Goal: Information Seeking & Learning: Learn about a topic

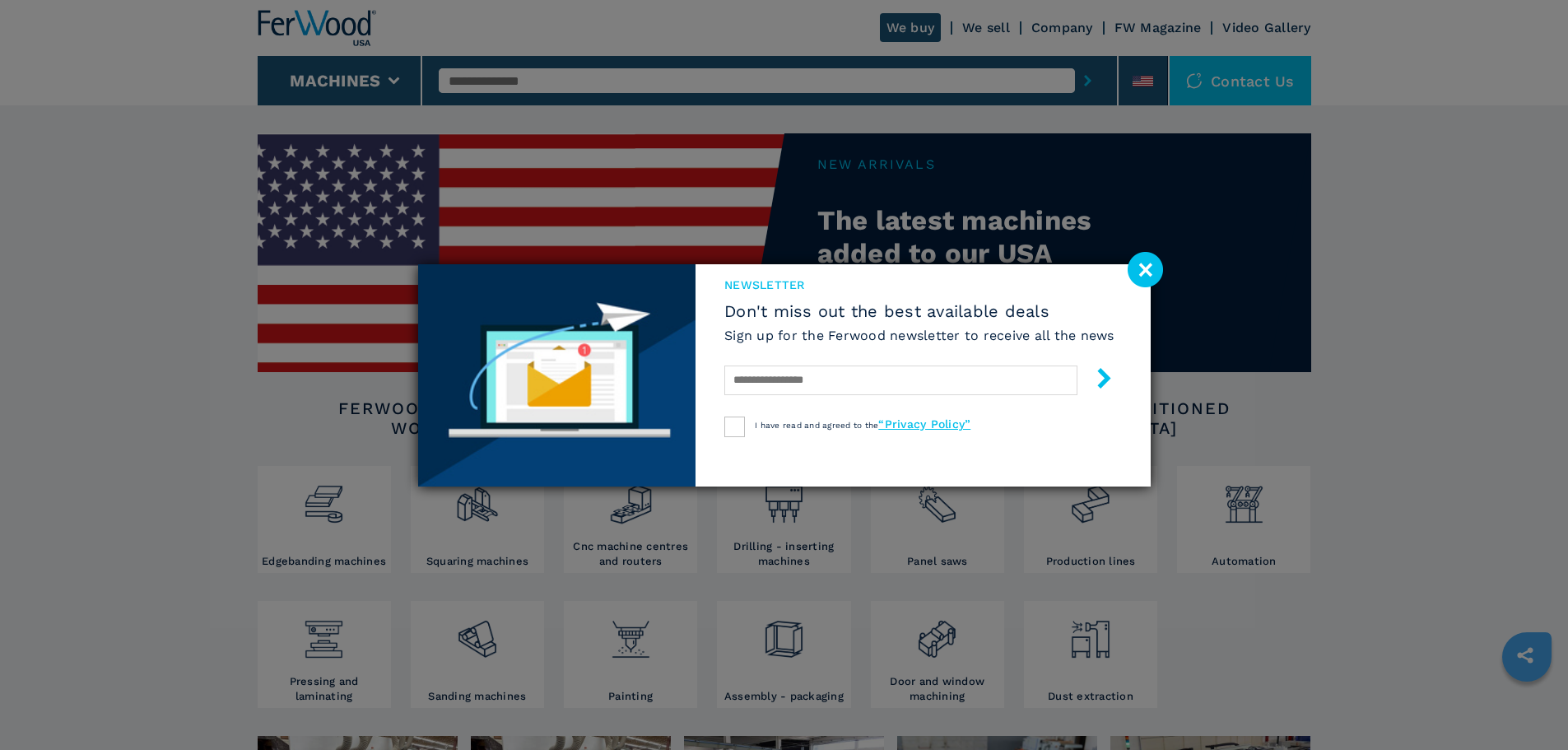
click at [1148, 274] on image at bounding box center [1146, 269] width 35 height 35
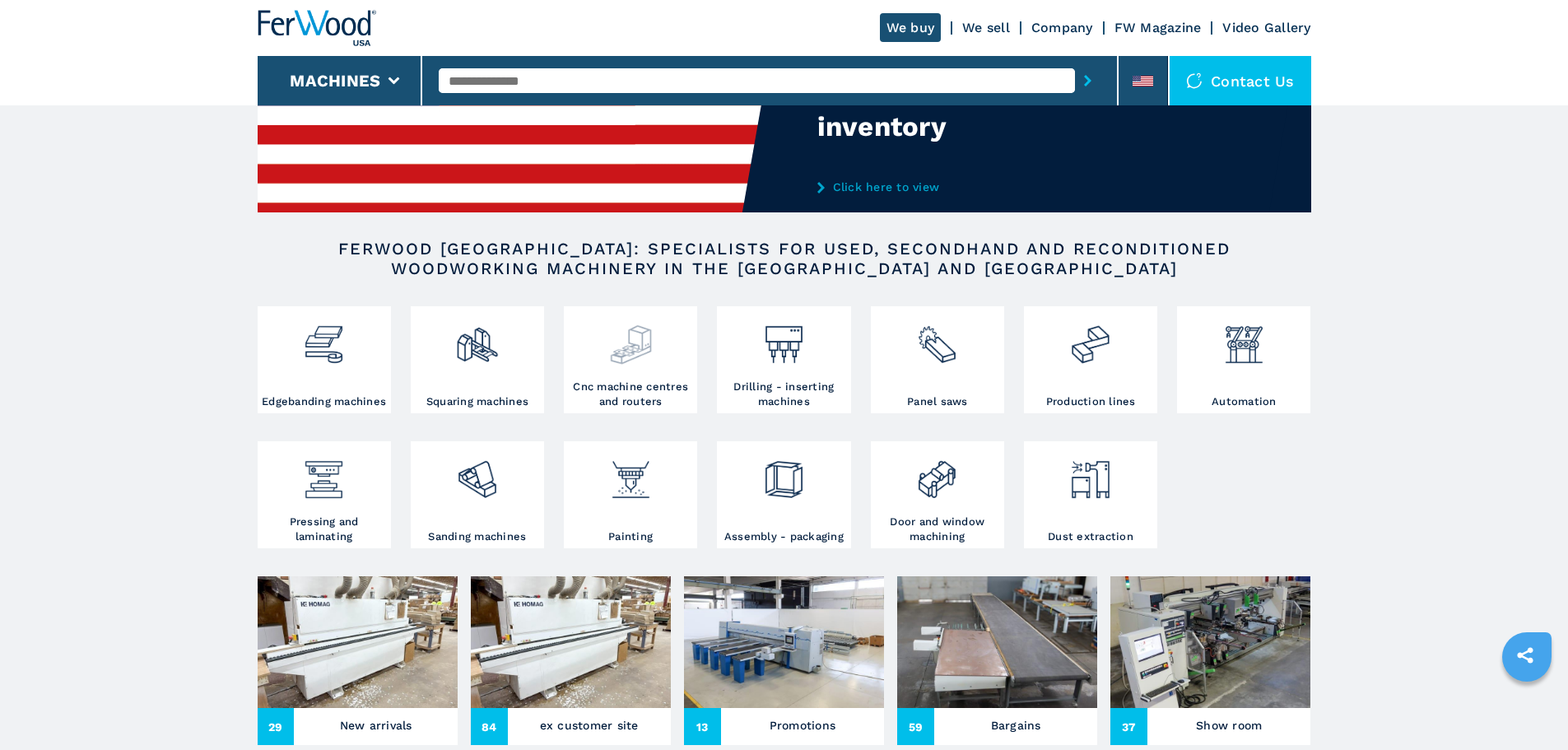
scroll to position [164, 0]
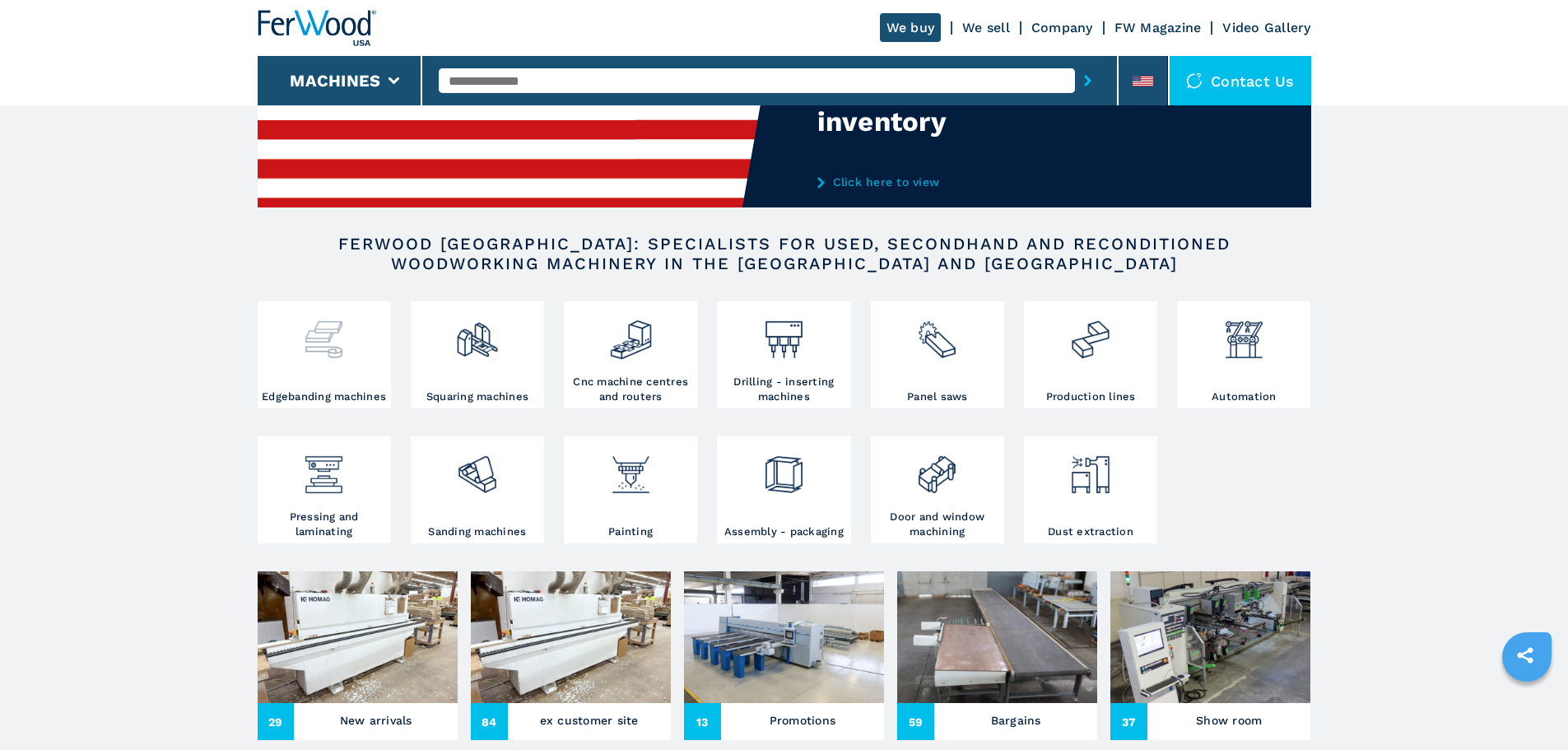
click at [332, 381] on div at bounding box center [324, 347] width 125 height 84
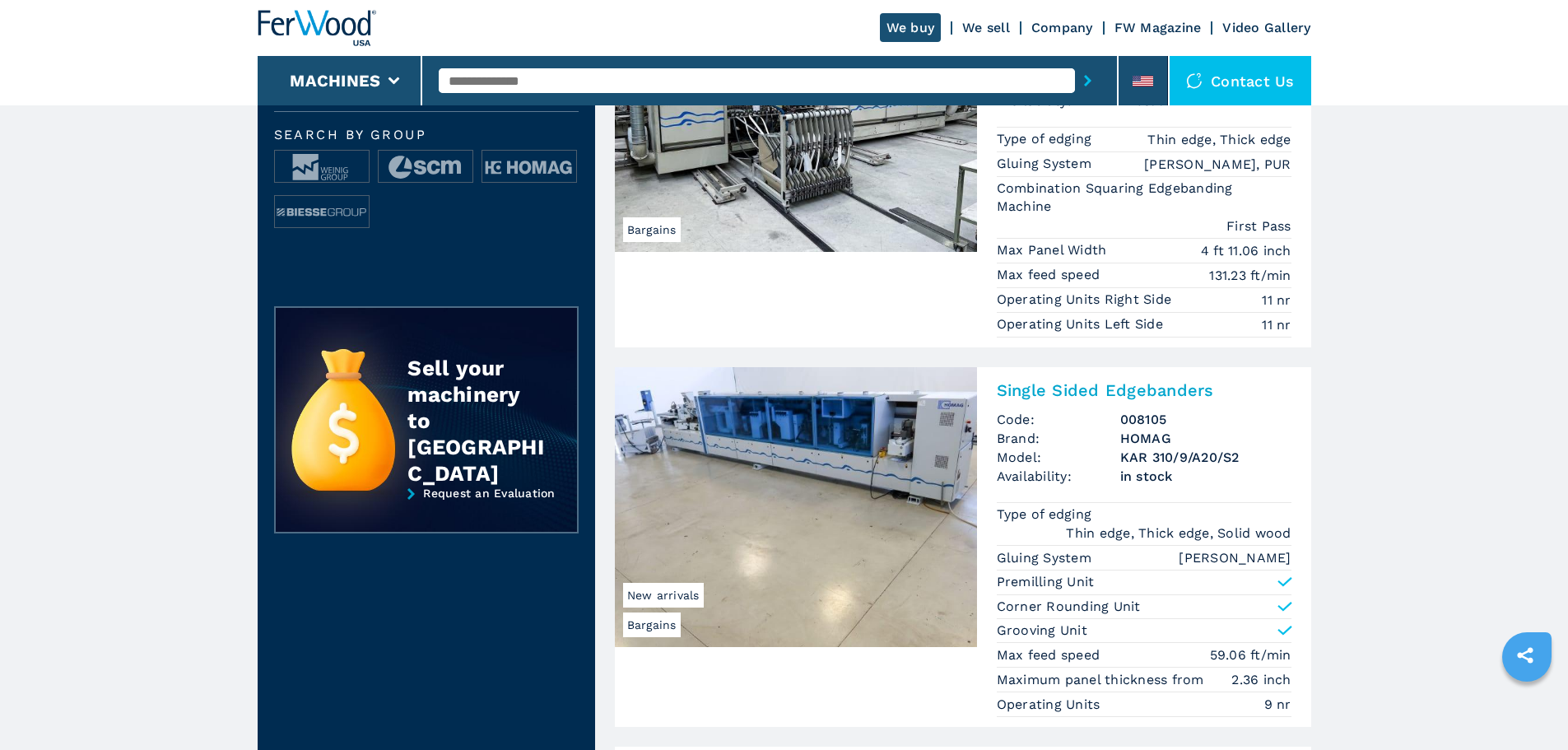
scroll to position [576, 0]
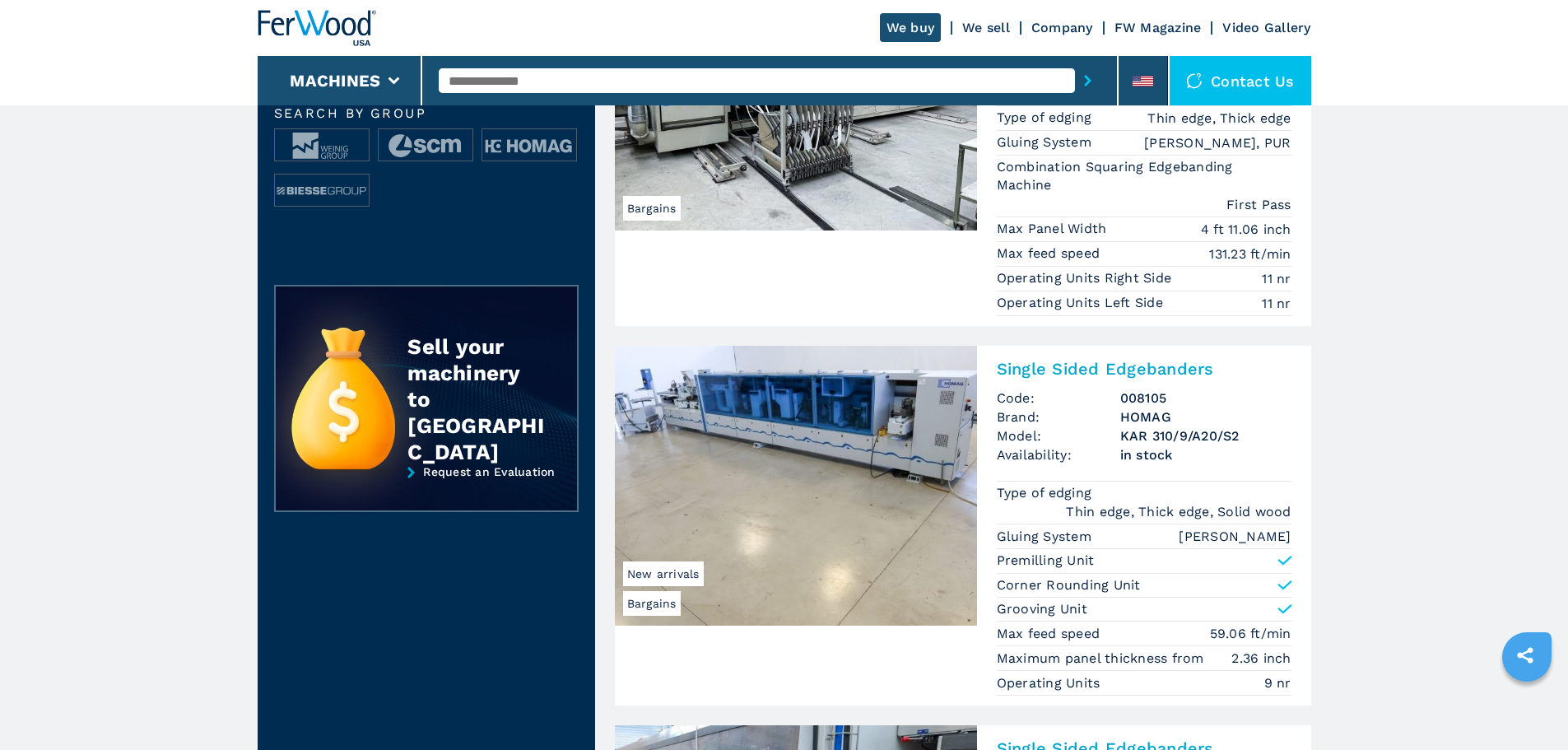
click at [643, 209] on span "Bargains" at bounding box center [651, 208] width 57 height 25
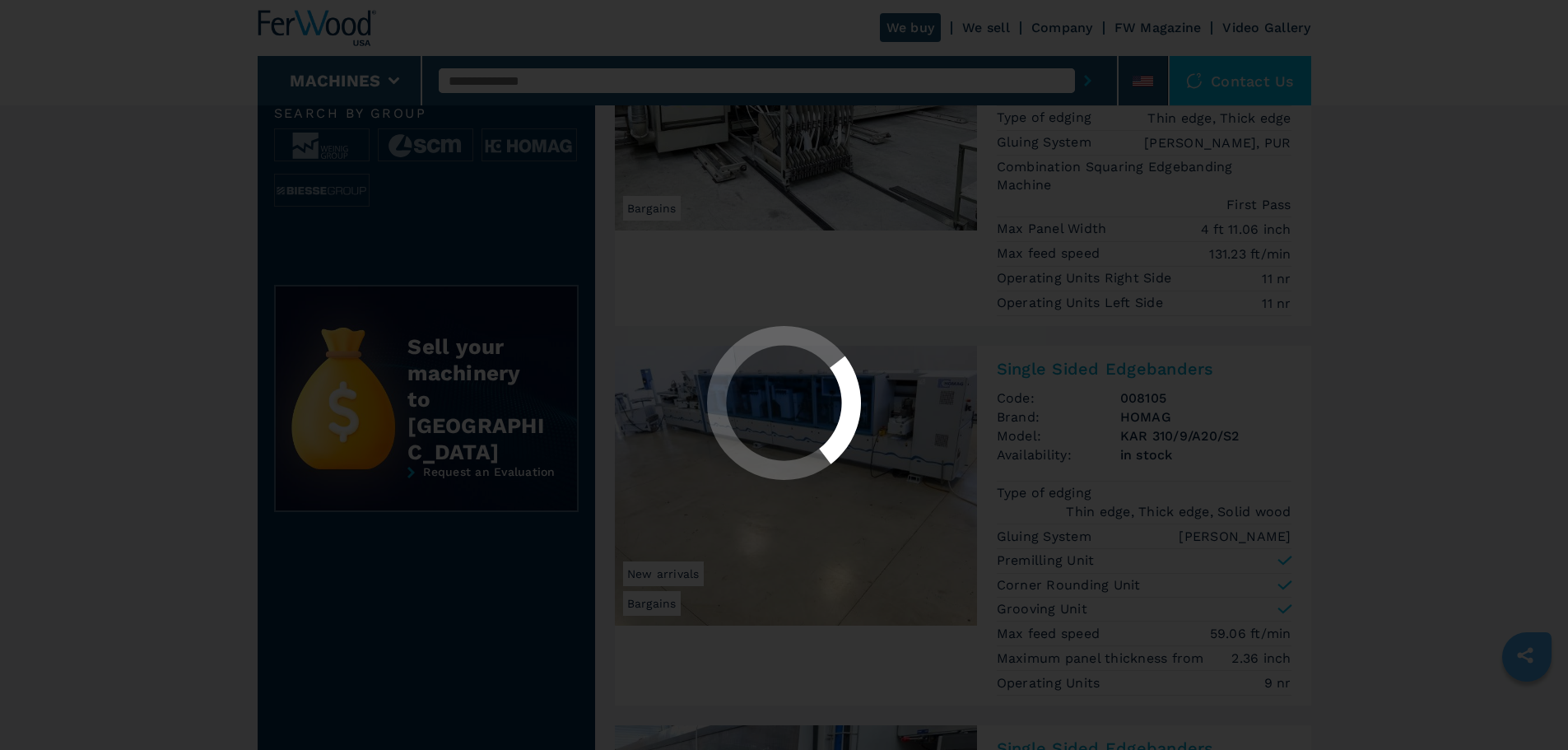
scroll to position [0, 0]
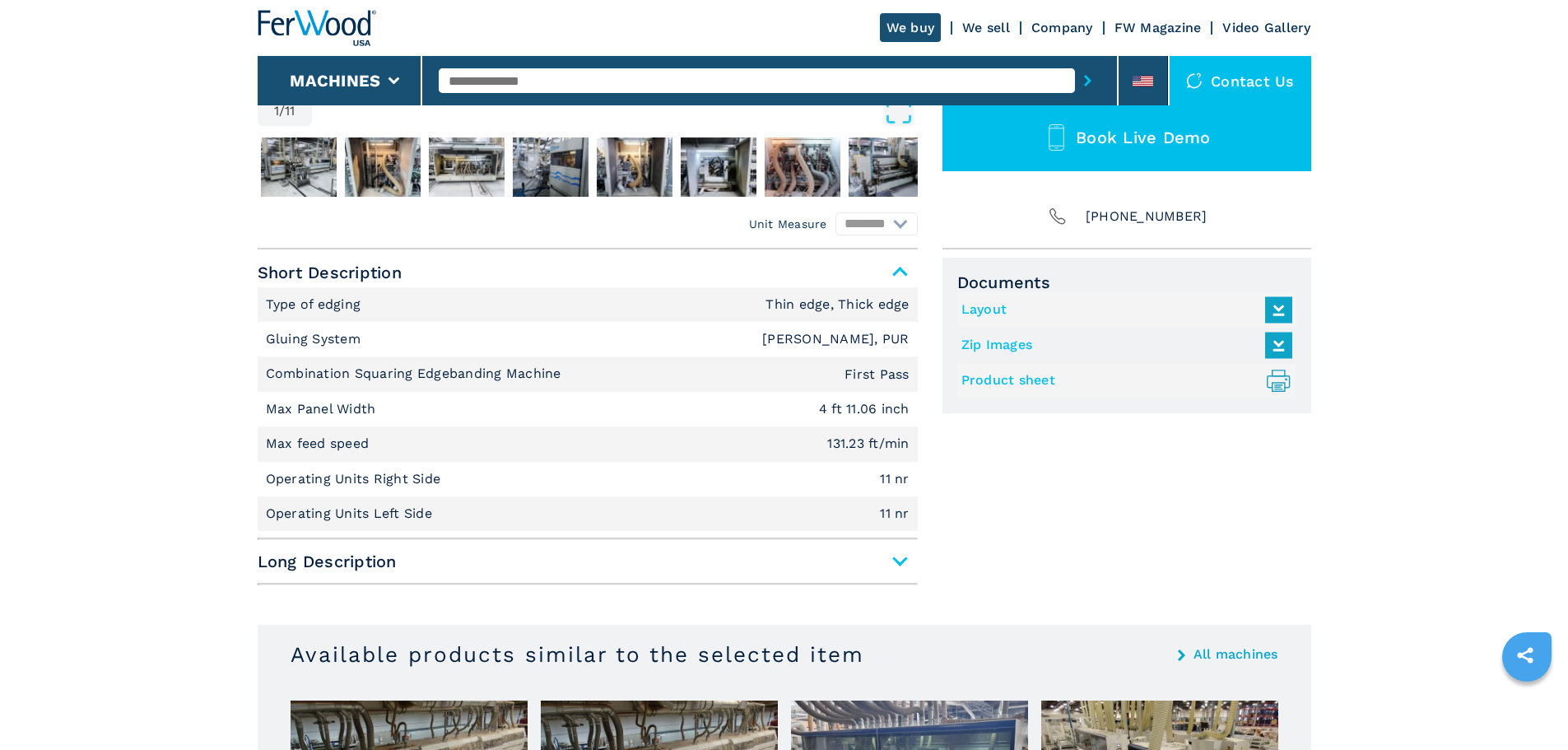
scroll to position [659, 0]
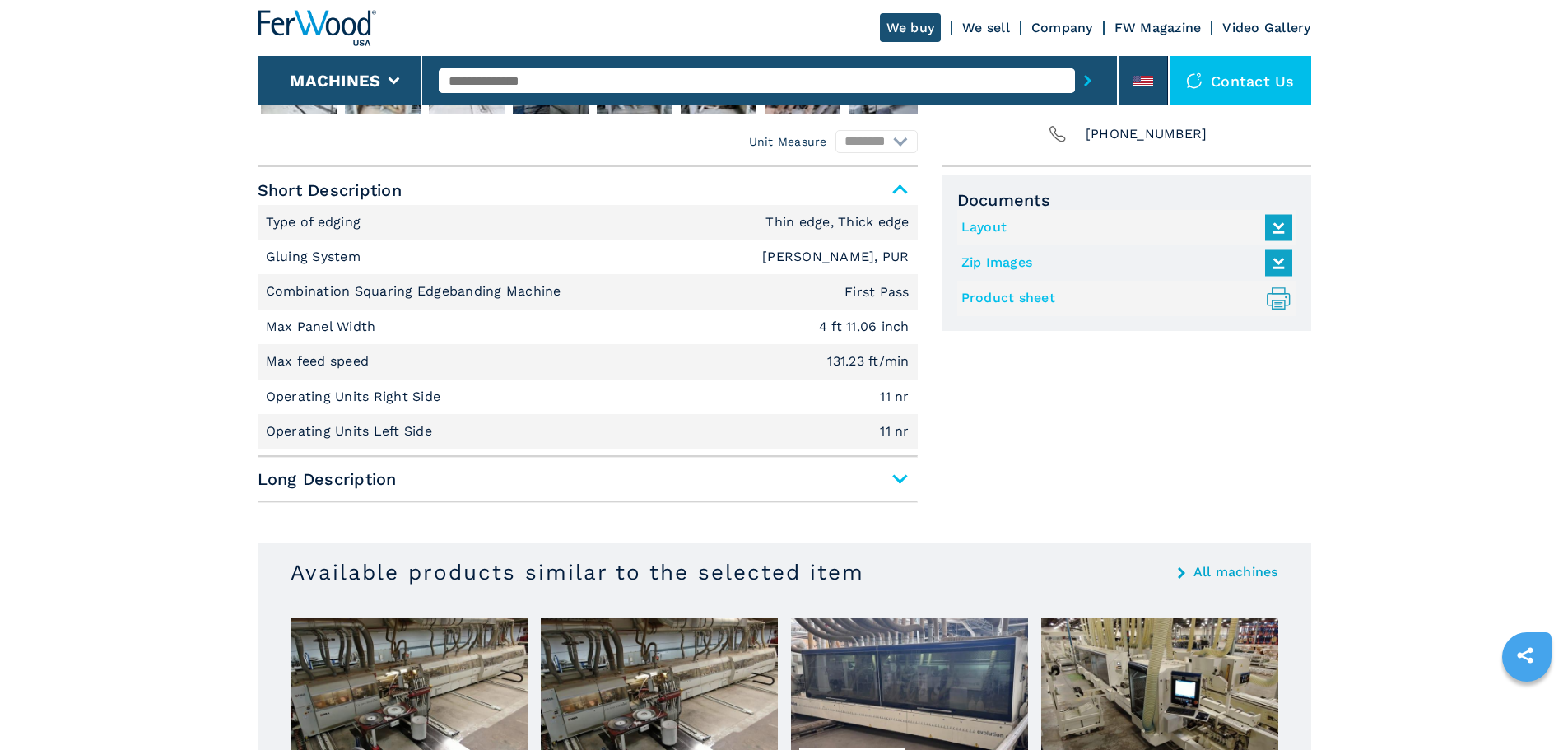
click at [892, 475] on span "Long Description" at bounding box center [587, 480] width 660 height 30
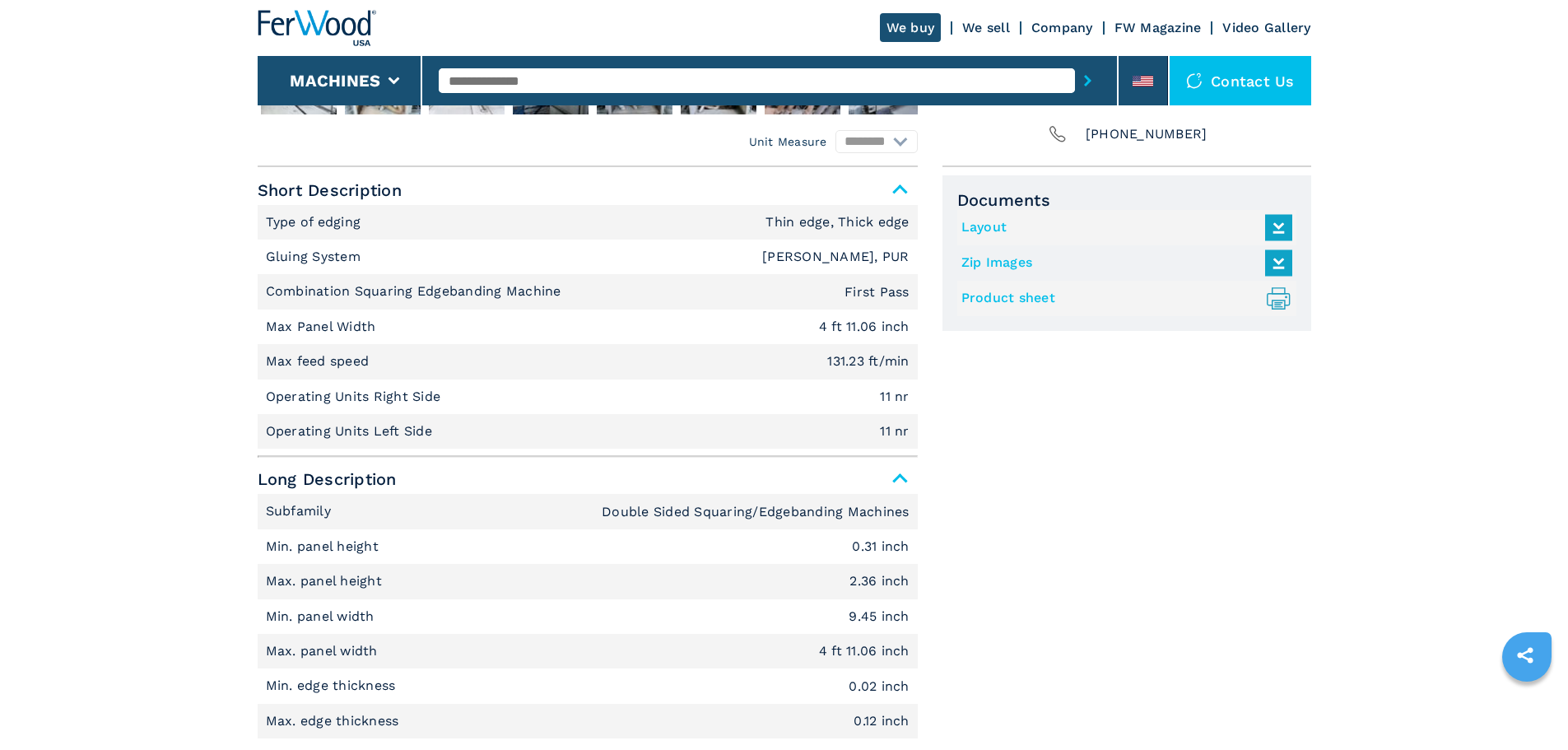
click at [901, 475] on span "Long Description" at bounding box center [587, 480] width 660 height 30
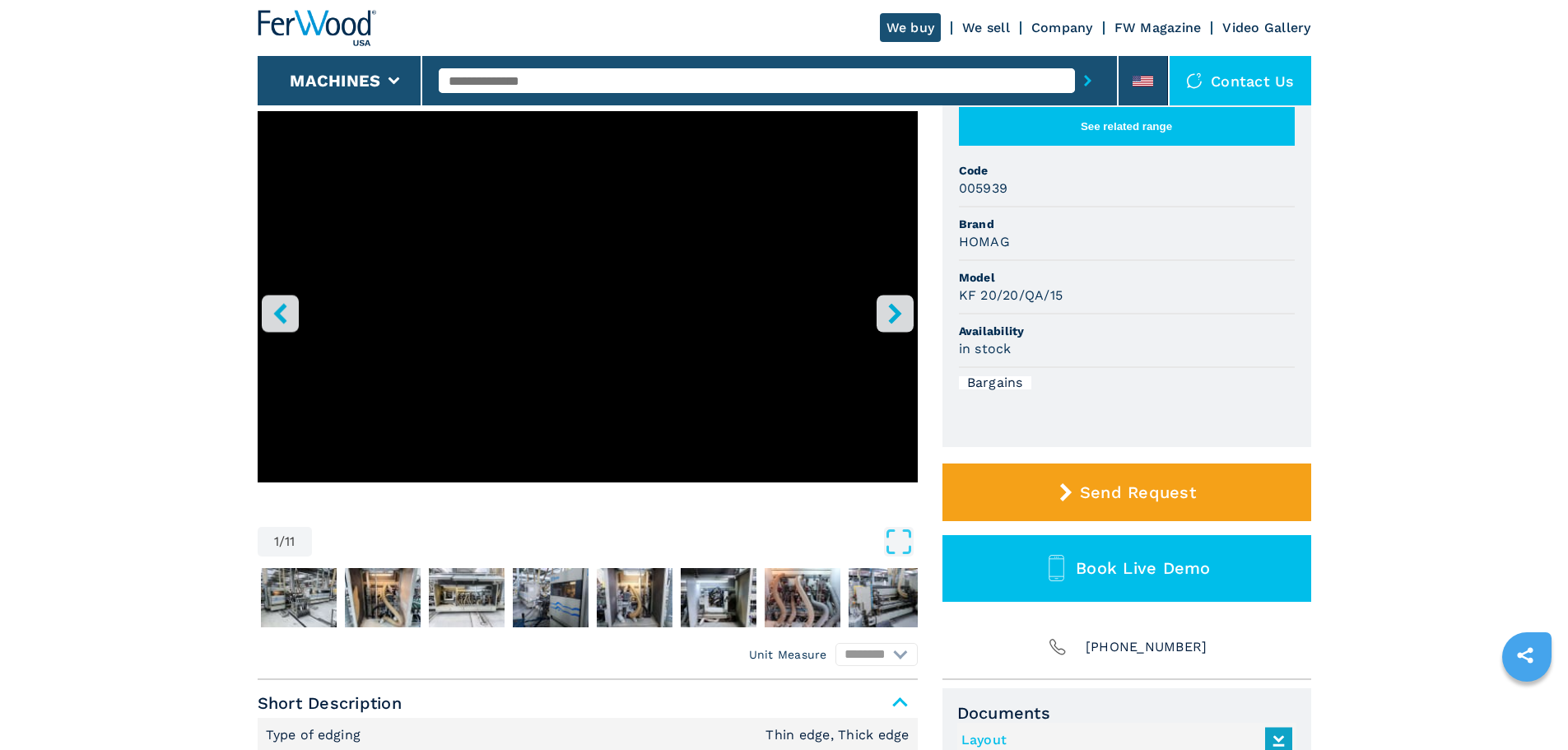
scroll to position [0, 0]
